Goal: Find specific page/section: Find specific page/section

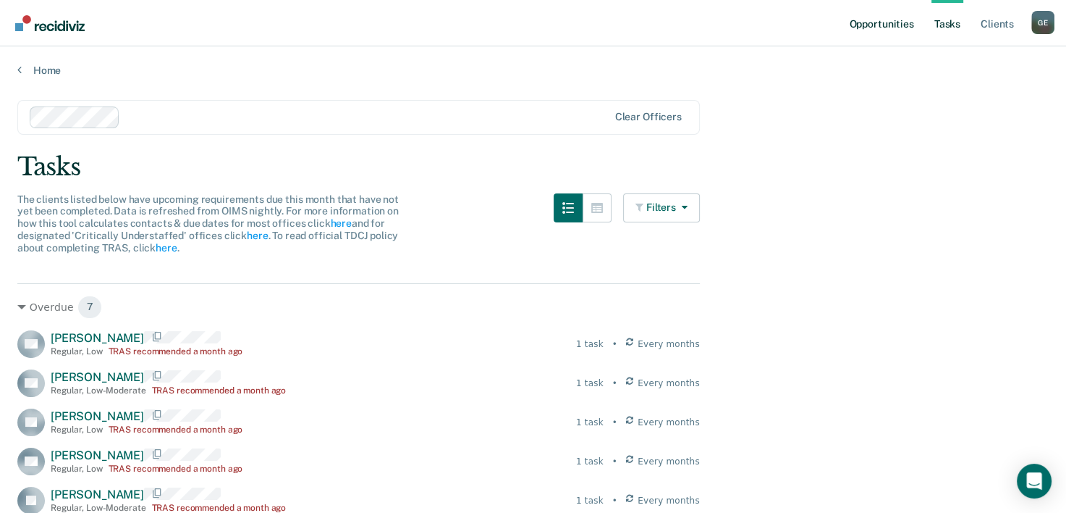
click at [886, 25] on link "Opportunities" at bounding box center [881, 23] width 70 height 46
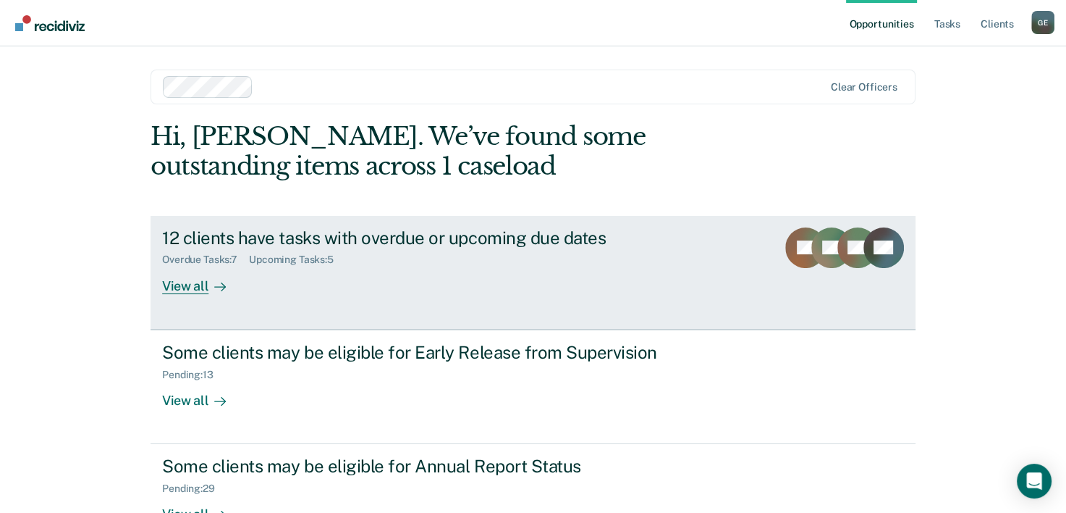
click at [168, 285] on div "View all" at bounding box center [202, 280] width 81 height 28
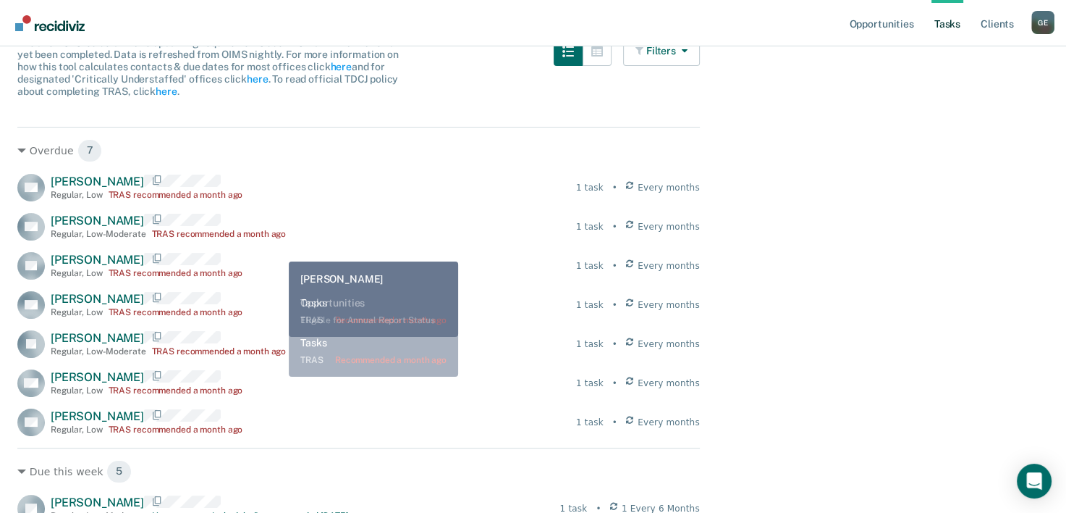
scroll to position [145, 0]
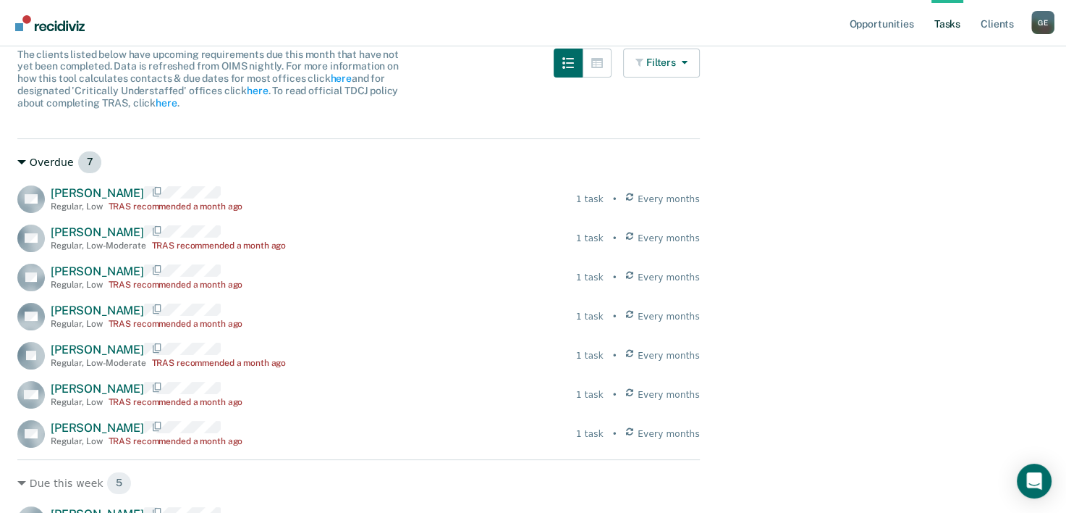
drag, startPoint x: 9, startPoint y: 150, endPoint x: 376, endPoint y: 158, distance: 367.1
click at [375, 158] on div "Overdue 7" at bounding box center [358, 162] width 683 height 23
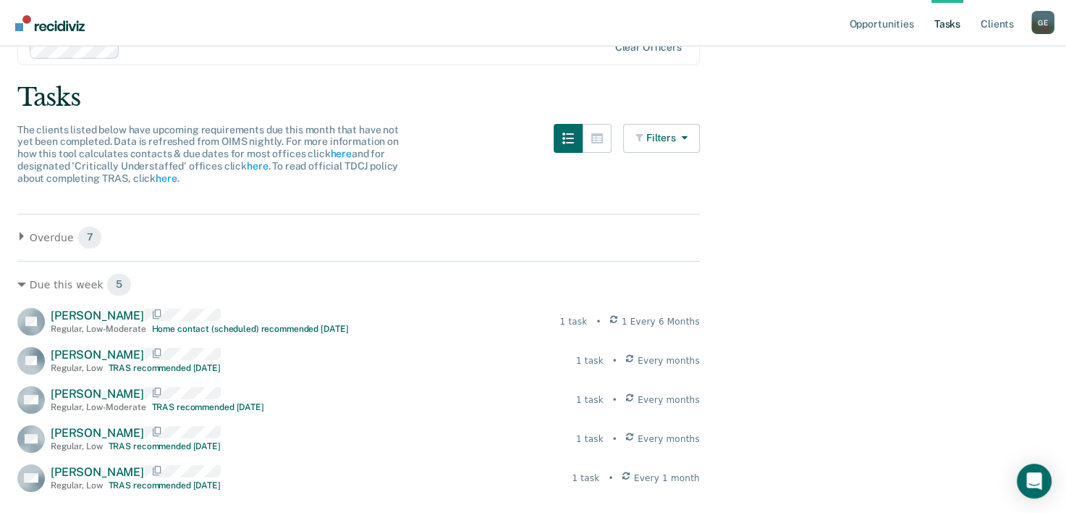
scroll to position [0, 0]
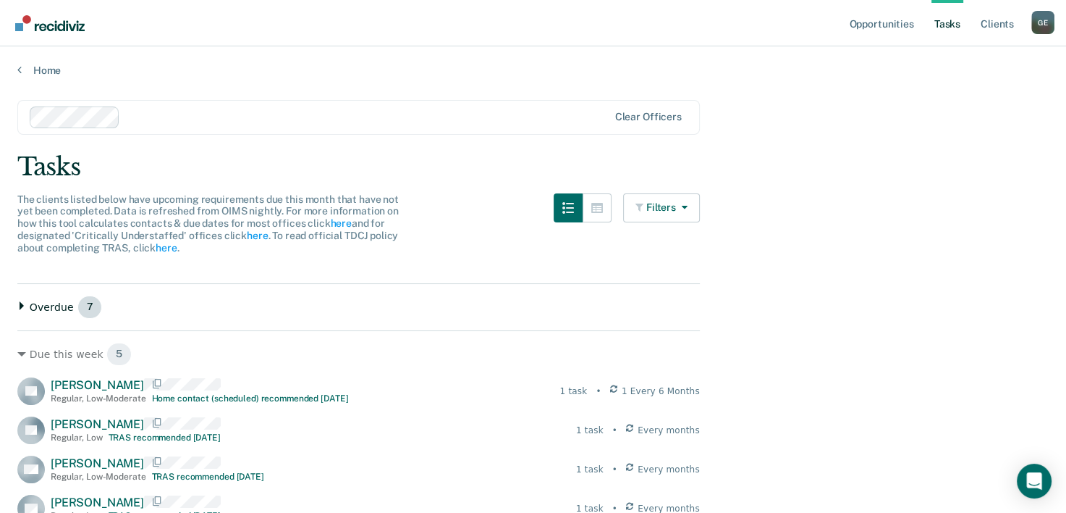
click at [21, 308] on icon at bounding box center [21, 305] width 9 height 9
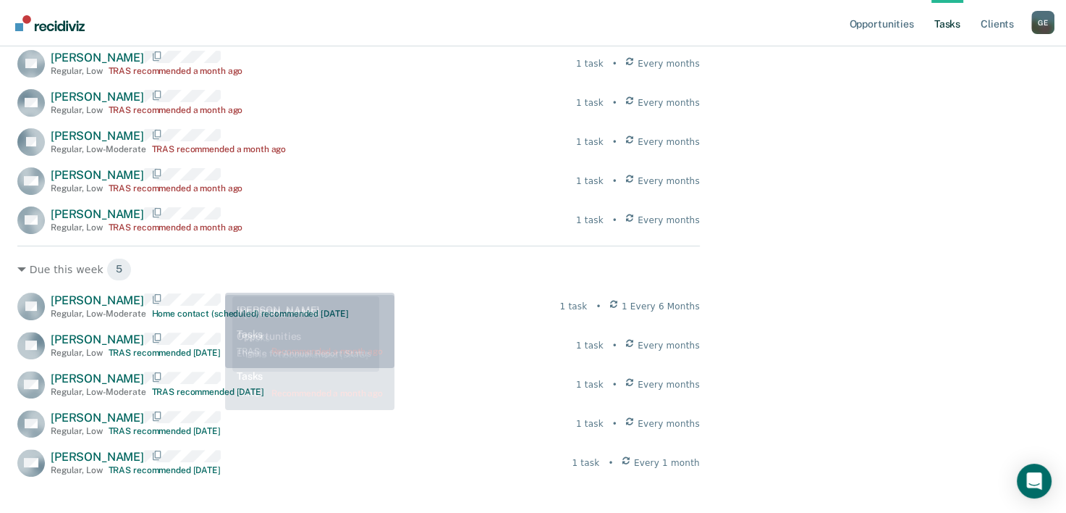
scroll to position [502, 0]
